Goal: Browse casually

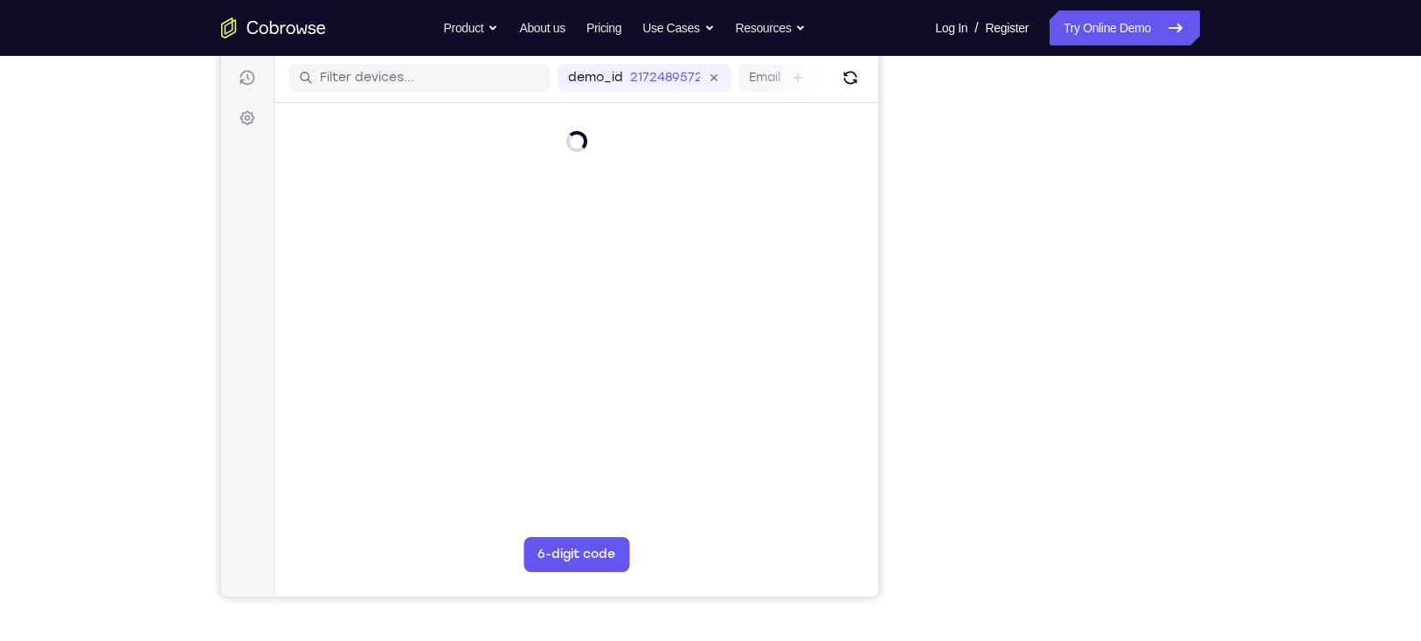
scroll to position [214, 0]
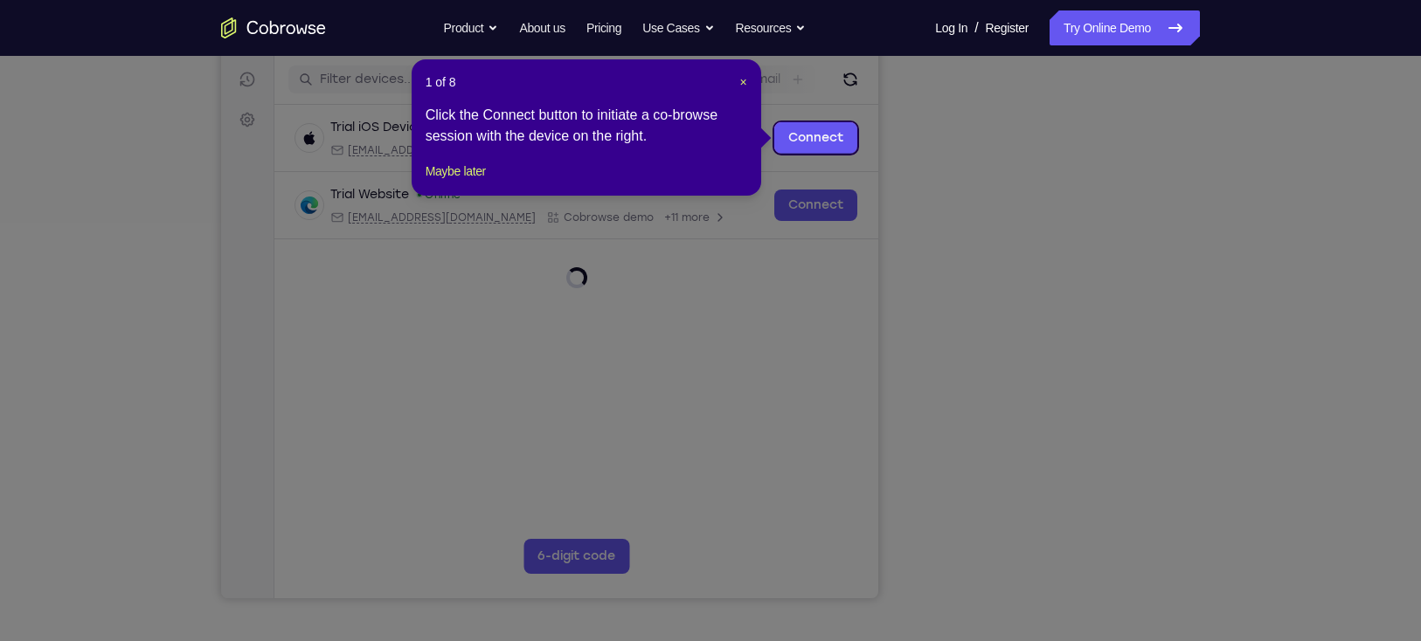
click at [1040, 553] on icon at bounding box center [719, 320] width 1438 height 641
click at [1027, 535] on icon at bounding box center [719, 320] width 1438 height 641
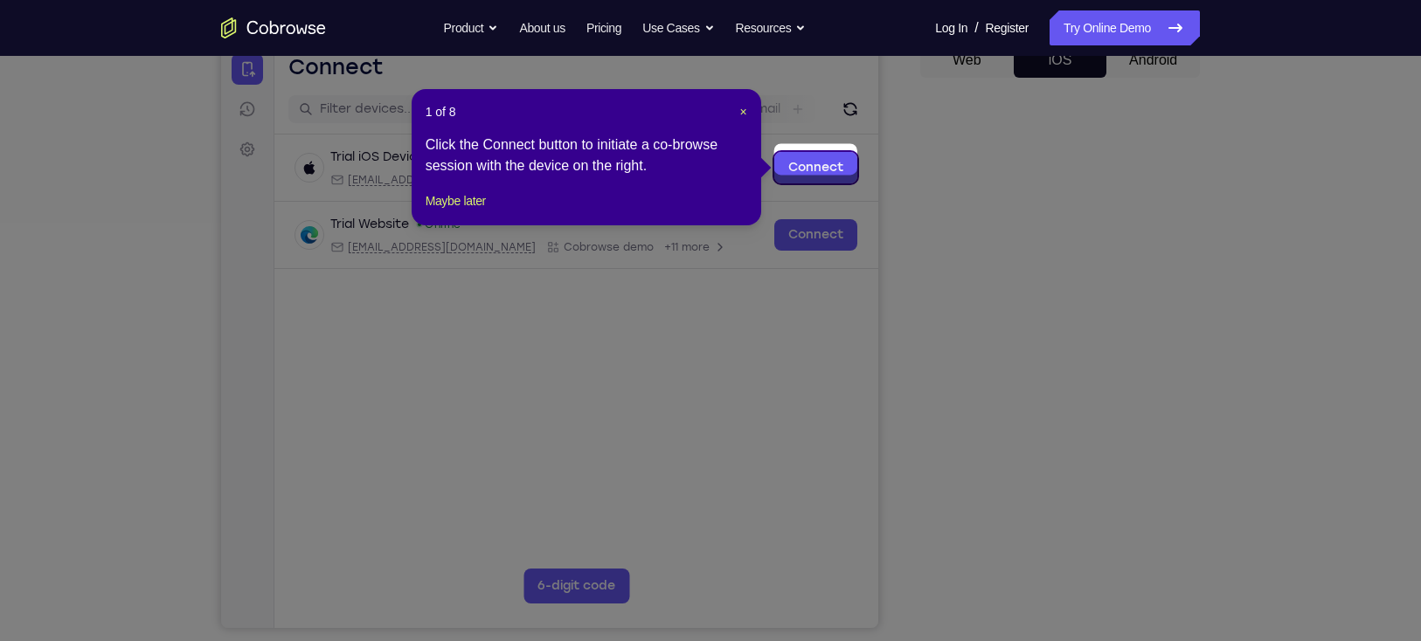
scroll to position [178, 0]
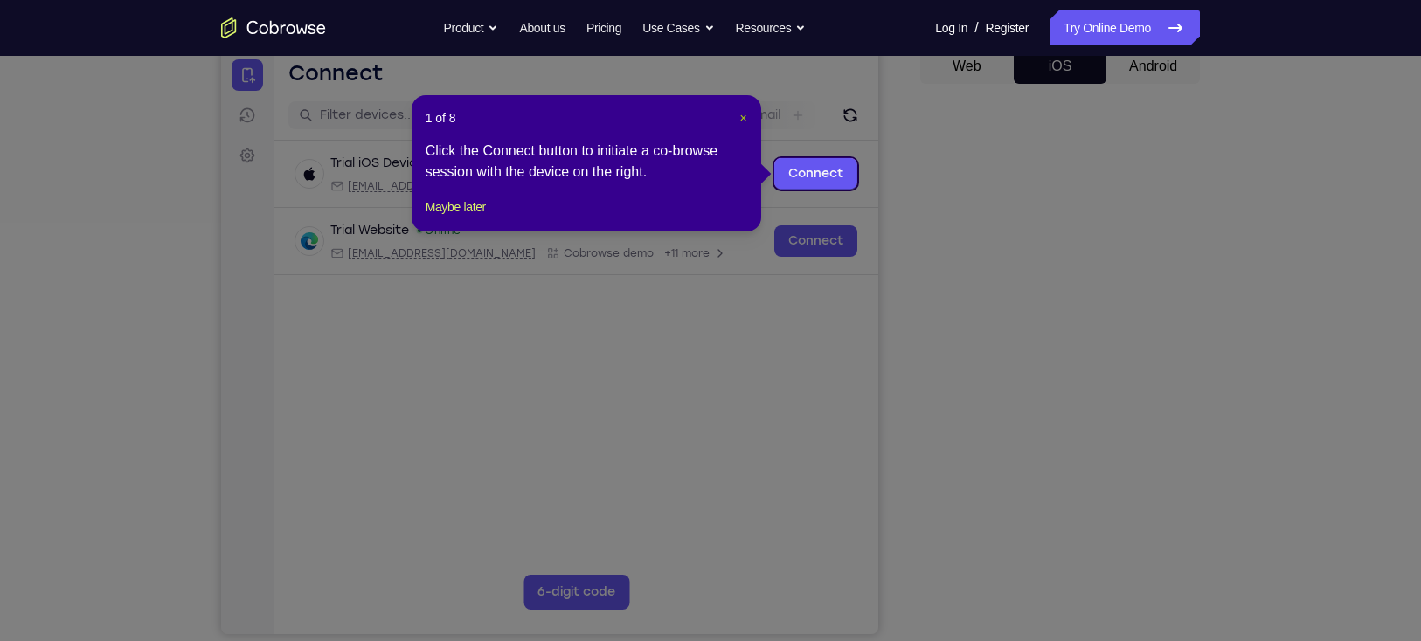
click at [744, 121] on span "×" at bounding box center [742, 118] width 7 height 14
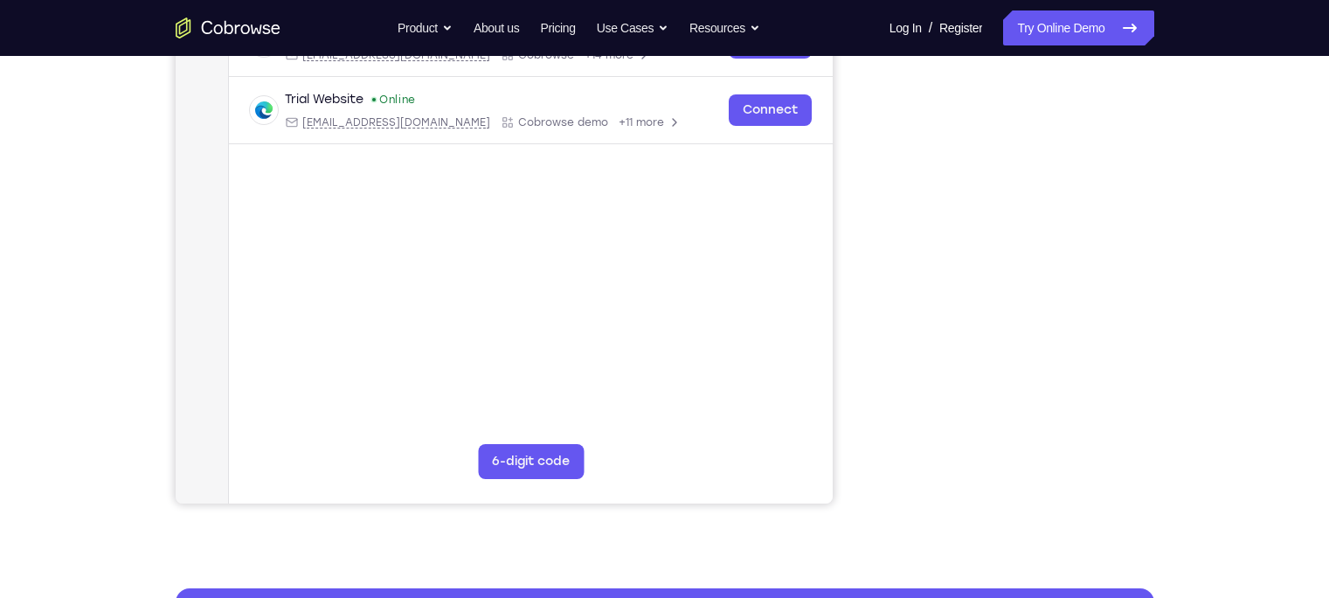
scroll to position [327, 0]
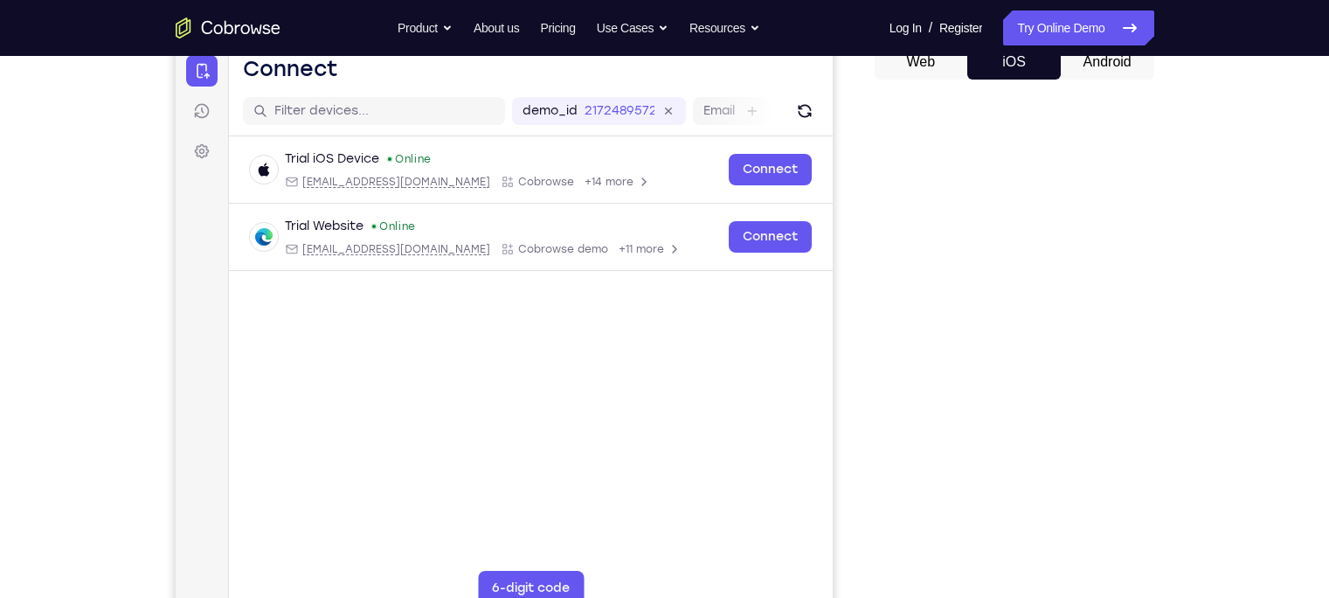
click at [1212, 375] on div "Your Support Agent Your Customer Web iOS Android Next Steps We’d be happy to gi…" at bounding box center [665, 449] width 1118 height 1153
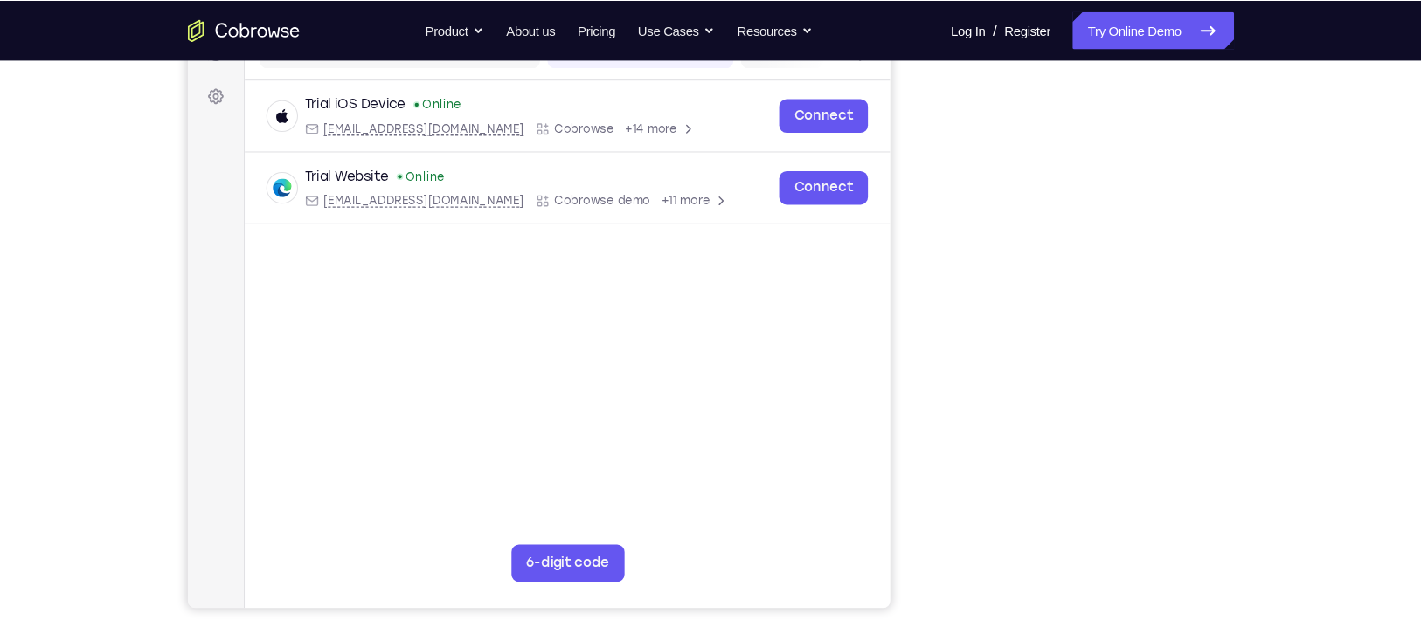
scroll to position [245, 0]
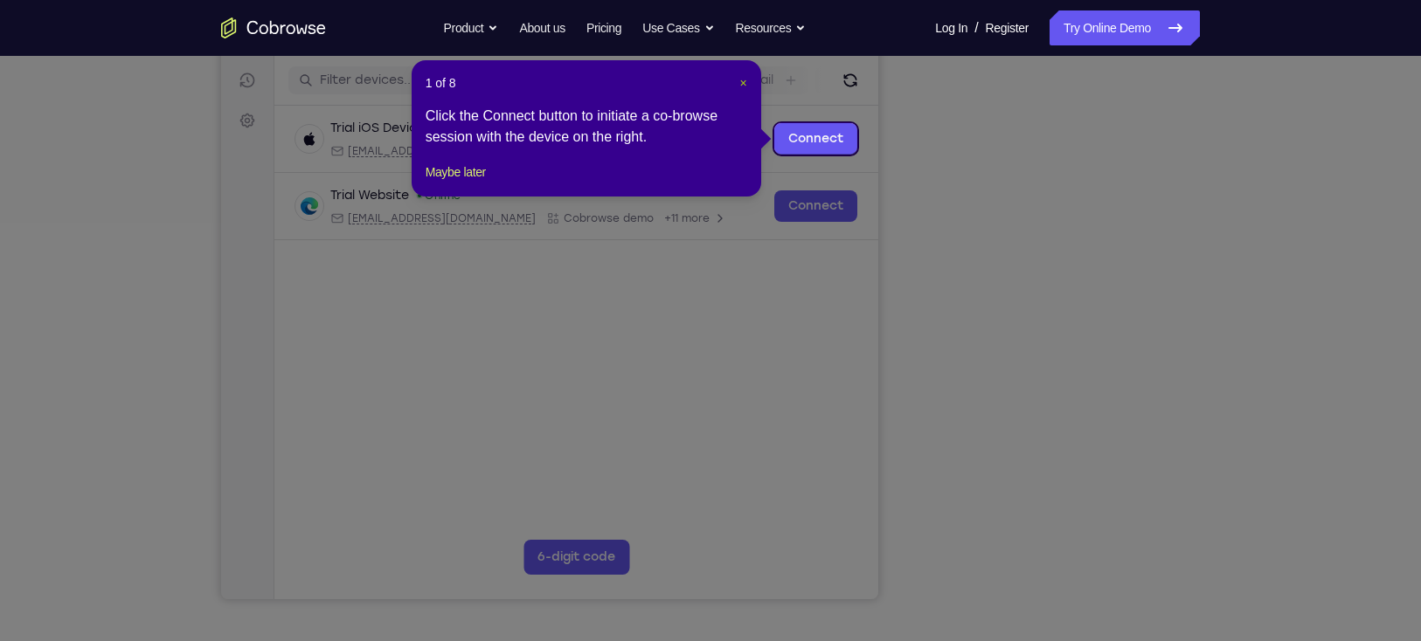
click at [741, 86] on span "×" at bounding box center [742, 83] width 7 height 14
